Goal: Information Seeking & Learning: Learn about a topic

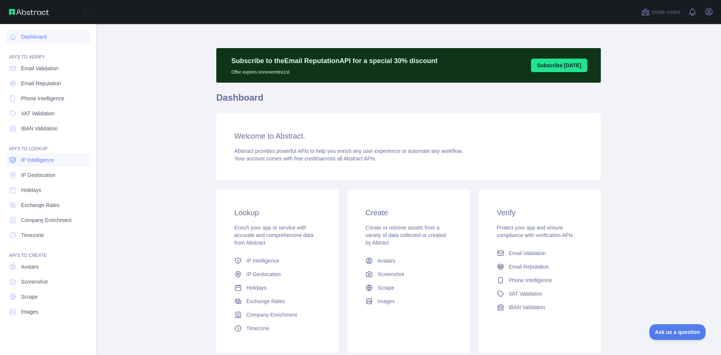
click at [40, 160] on span "IP Intelligence" at bounding box center [37, 160] width 33 height 8
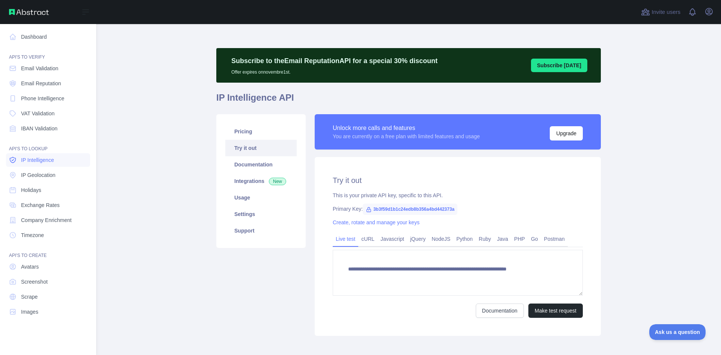
type textarea "**********"
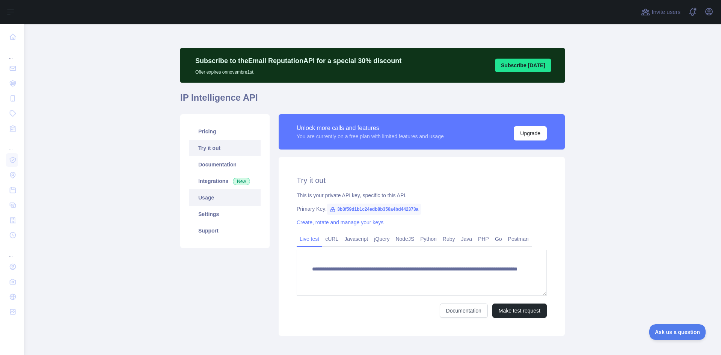
click at [238, 196] on link "Usage" at bounding box center [224, 197] width 71 height 17
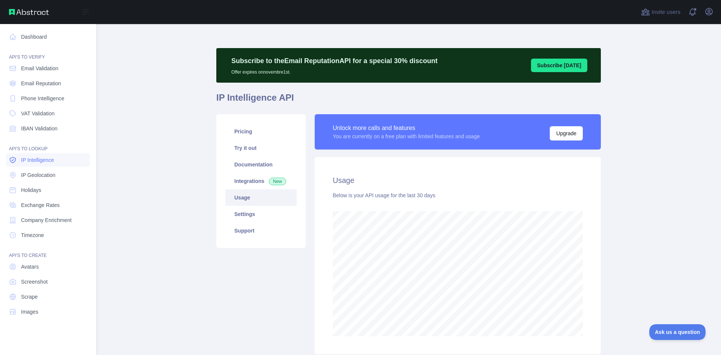
scroll to position [375372, 375083]
click at [23, 177] on span "IP Geolocation" at bounding box center [38, 175] width 35 height 8
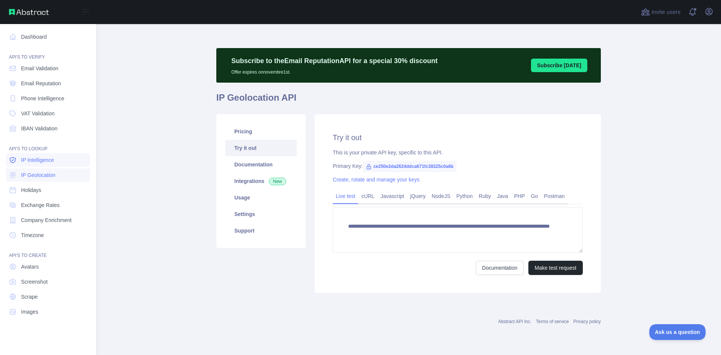
click at [31, 165] on link "IP Intelligence" at bounding box center [48, 160] width 84 height 14
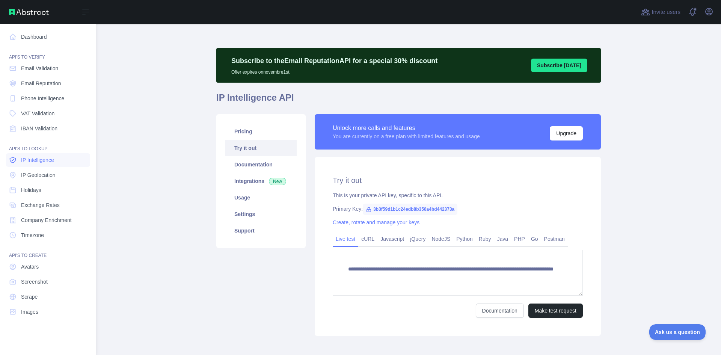
click at [26, 164] on link "IP Intelligence" at bounding box center [48, 160] width 84 height 14
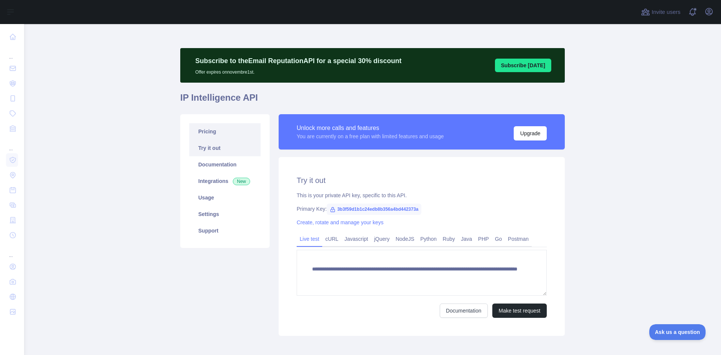
click at [215, 134] on link "Pricing" at bounding box center [224, 131] width 71 height 17
